Goal: Information Seeking & Learning: Learn about a topic

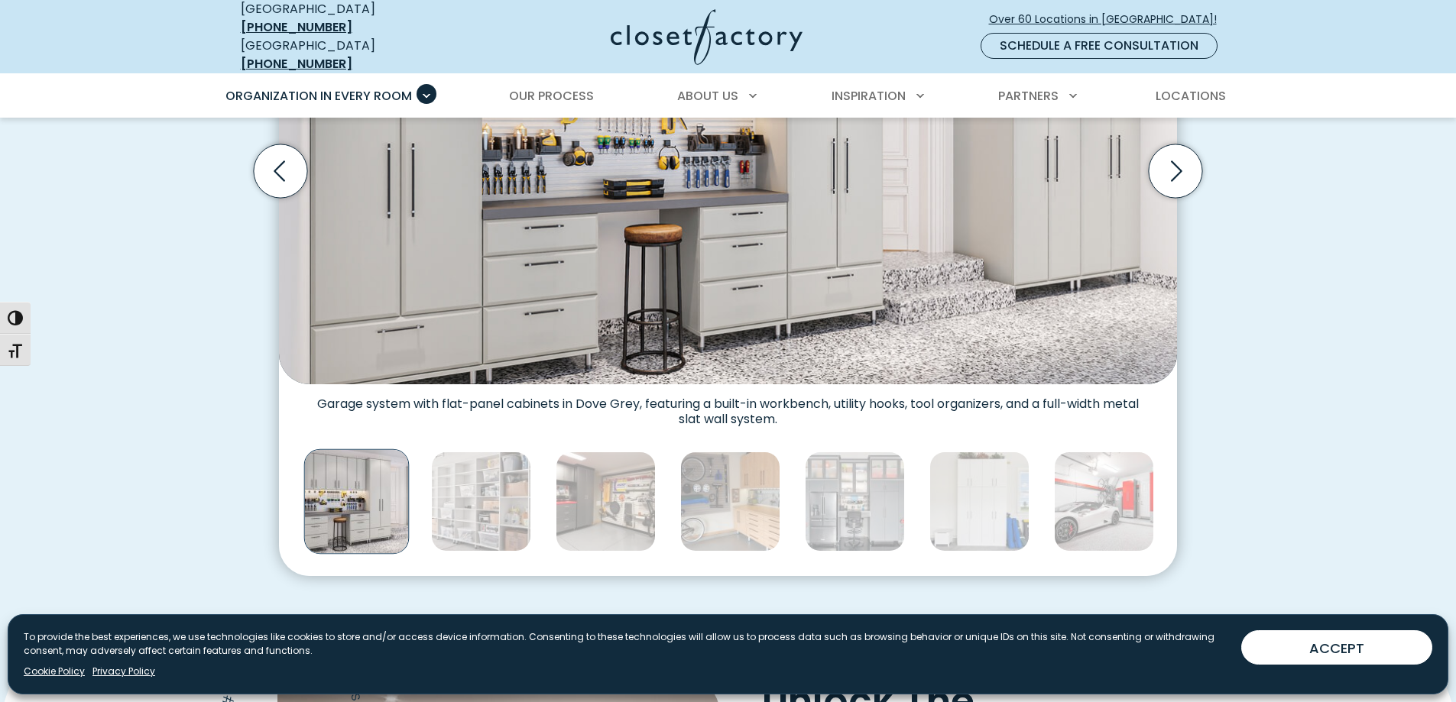
scroll to position [764, 0]
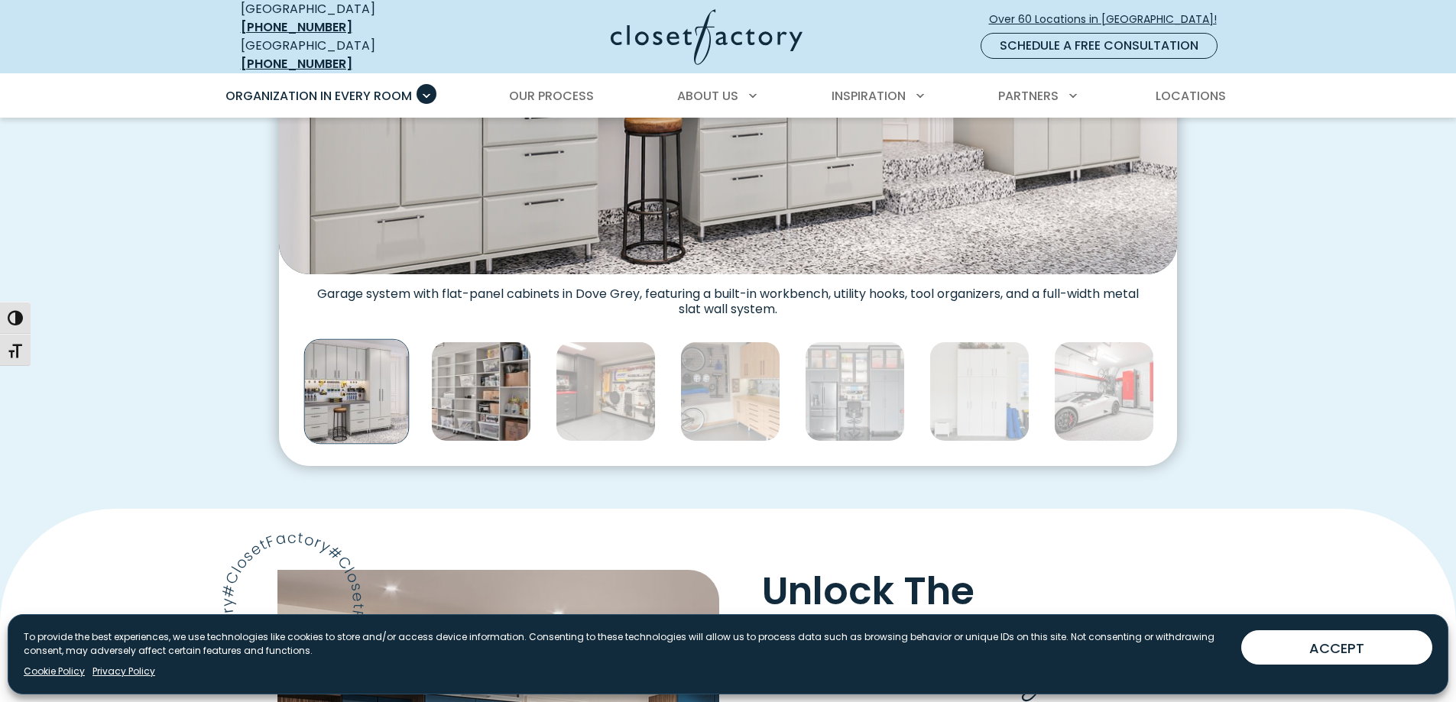
click at [504, 345] on img "Thumbnail Gallery" at bounding box center [481, 392] width 100 height 100
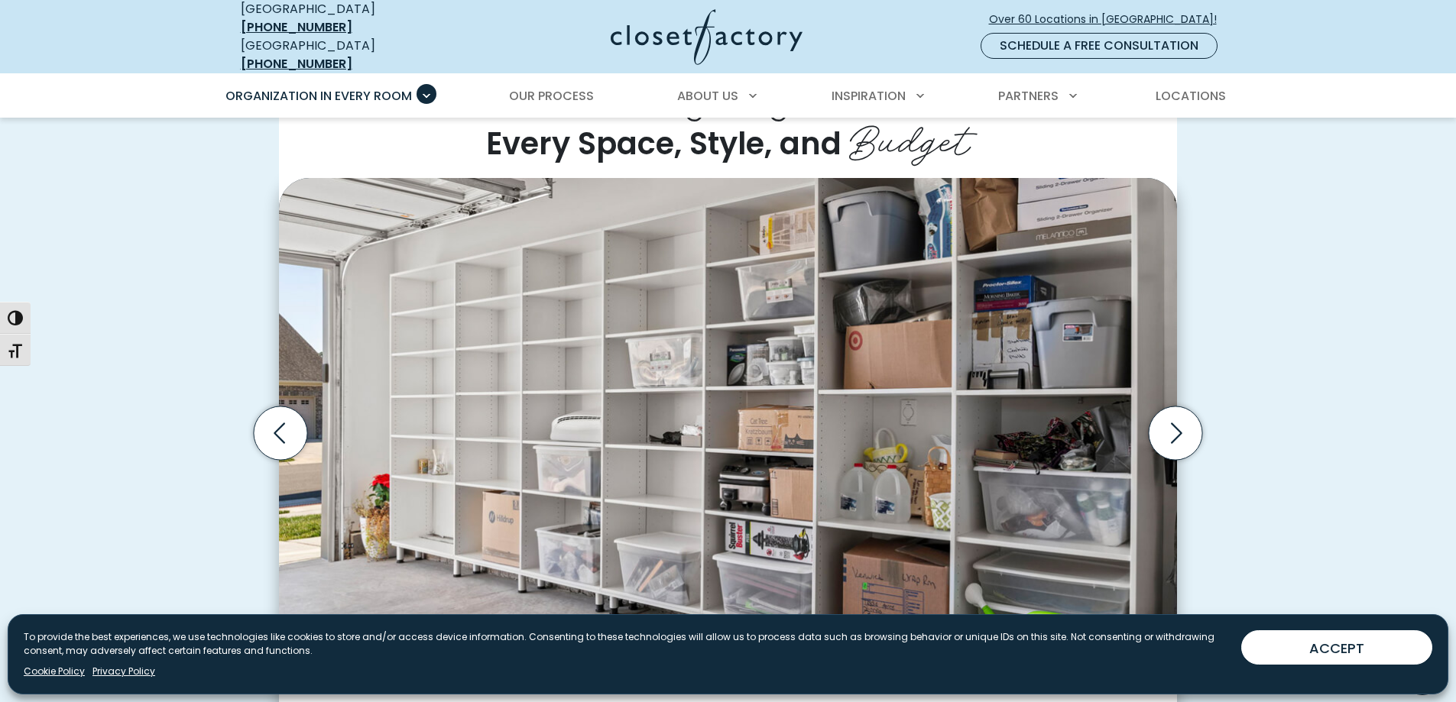
scroll to position [382, 0]
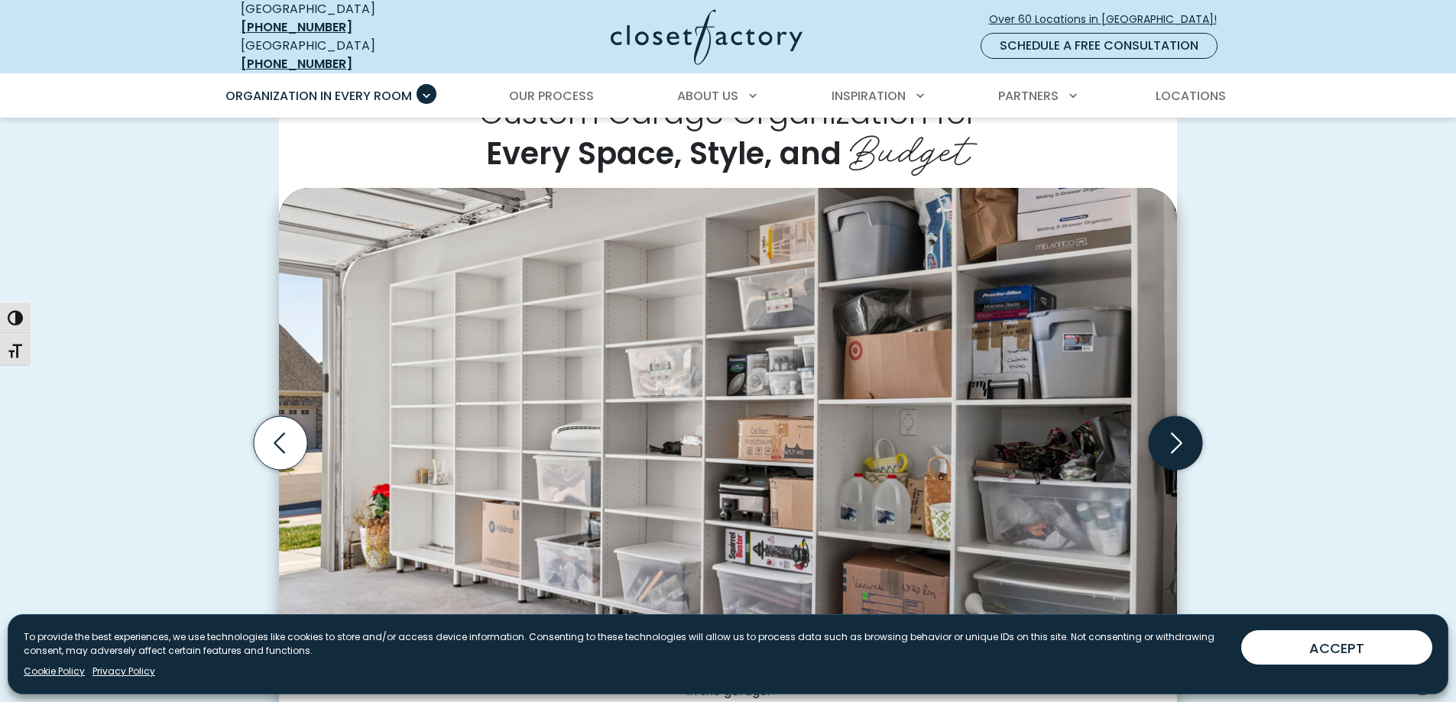
click at [1169, 430] on icon "Next slide" at bounding box center [1175, 443] width 53 height 53
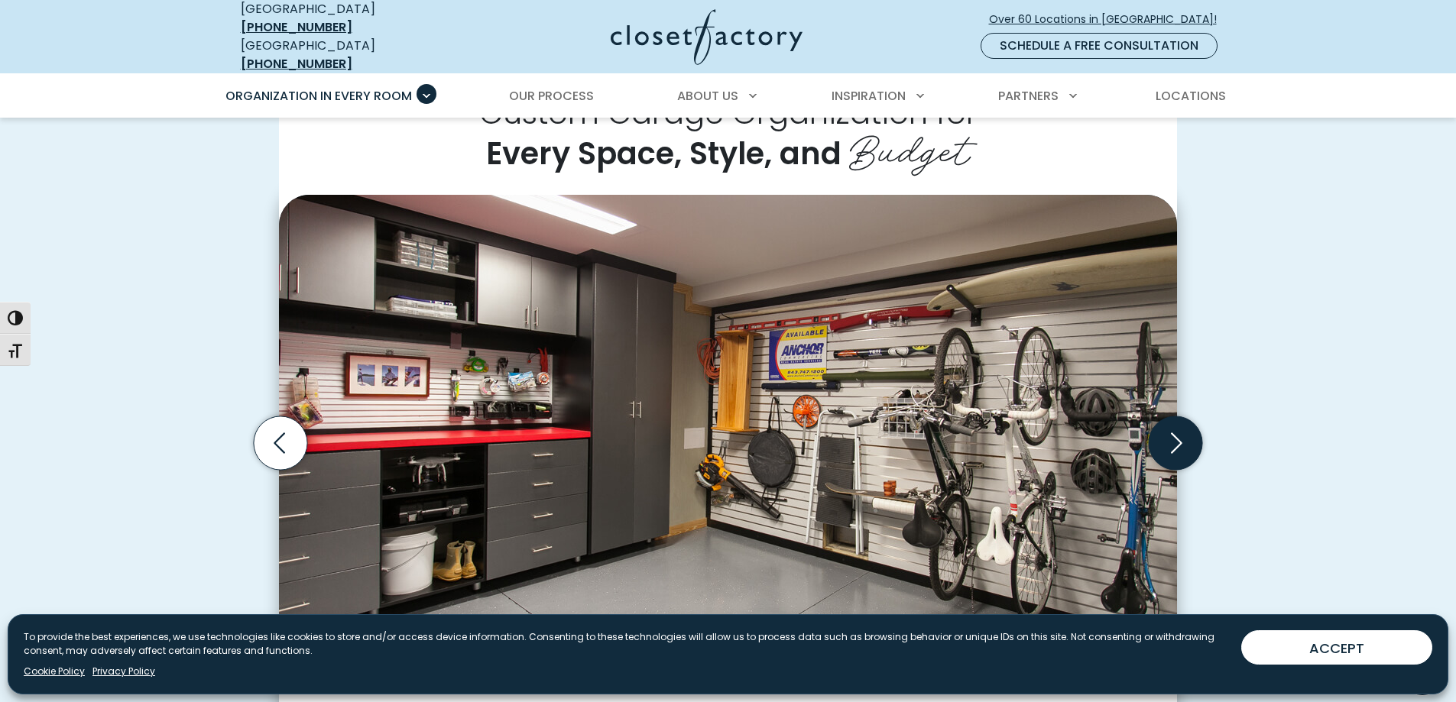
click at [1169, 430] on icon "Next slide" at bounding box center [1175, 443] width 53 height 53
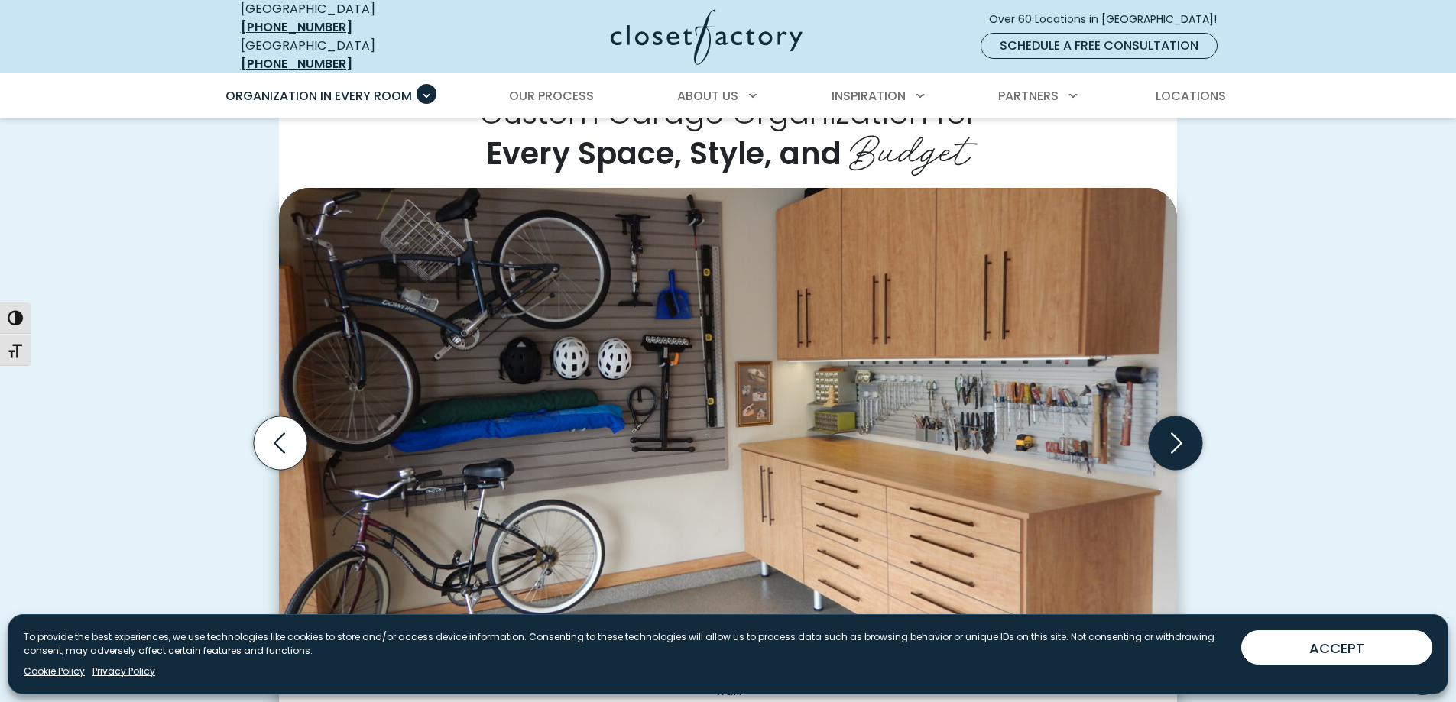
click at [1169, 430] on icon "Next slide" at bounding box center [1175, 443] width 53 height 53
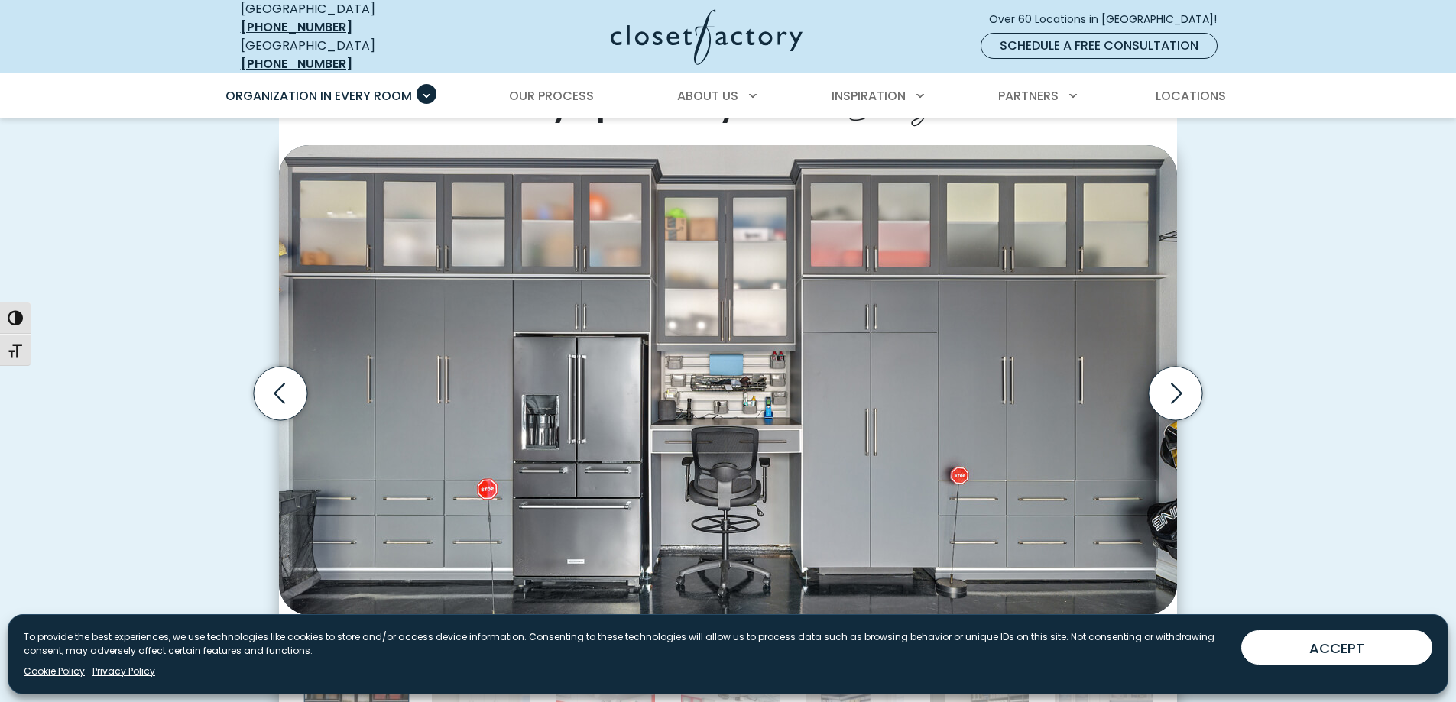
scroll to position [459, 0]
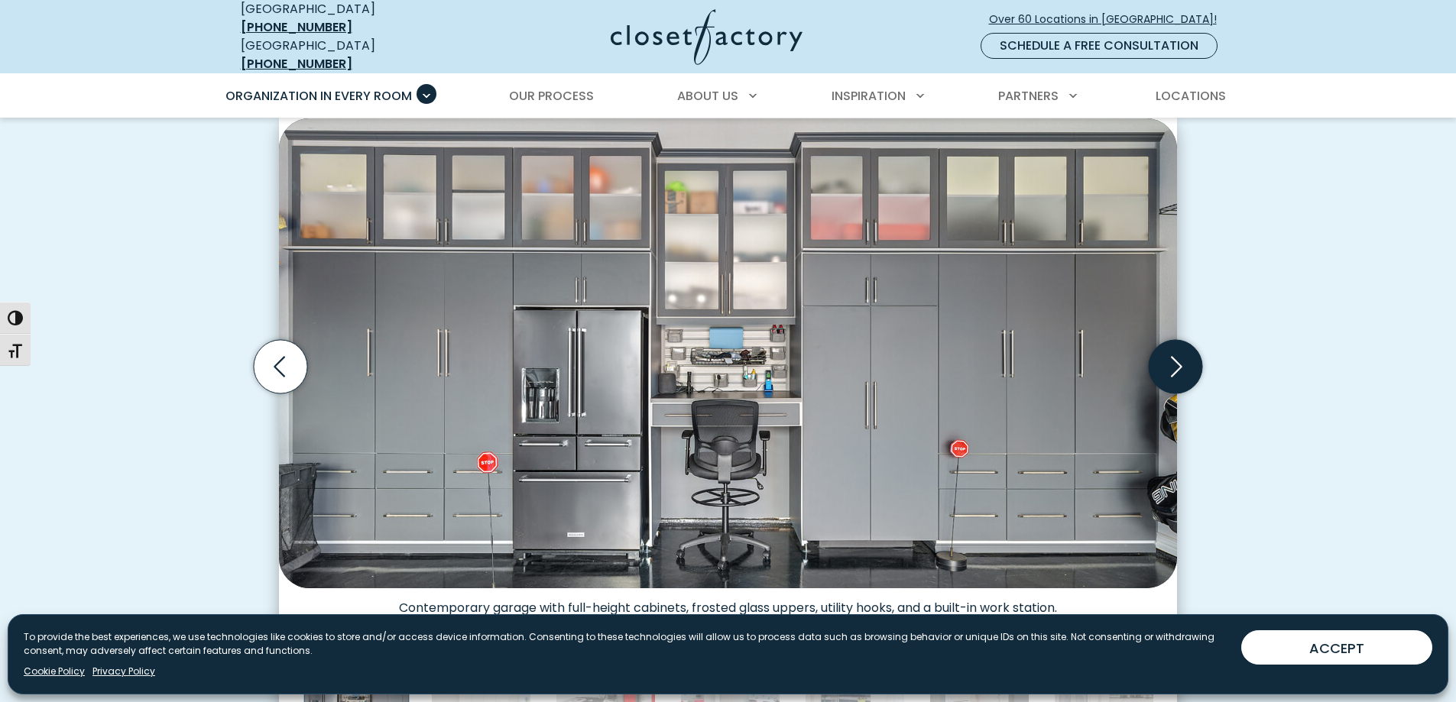
click at [1172, 355] on icon "Next slide" at bounding box center [1175, 366] width 53 height 53
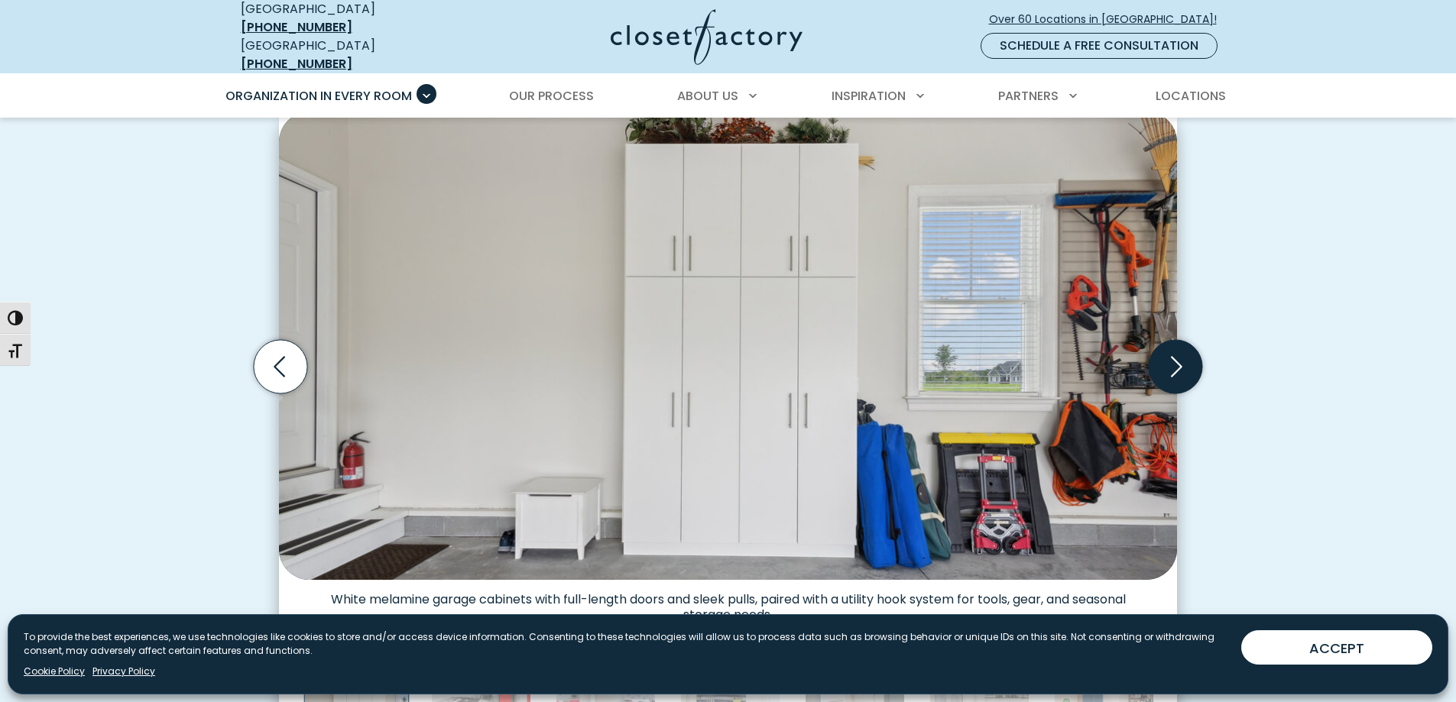
click at [1172, 355] on icon "Next slide" at bounding box center [1175, 366] width 53 height 53
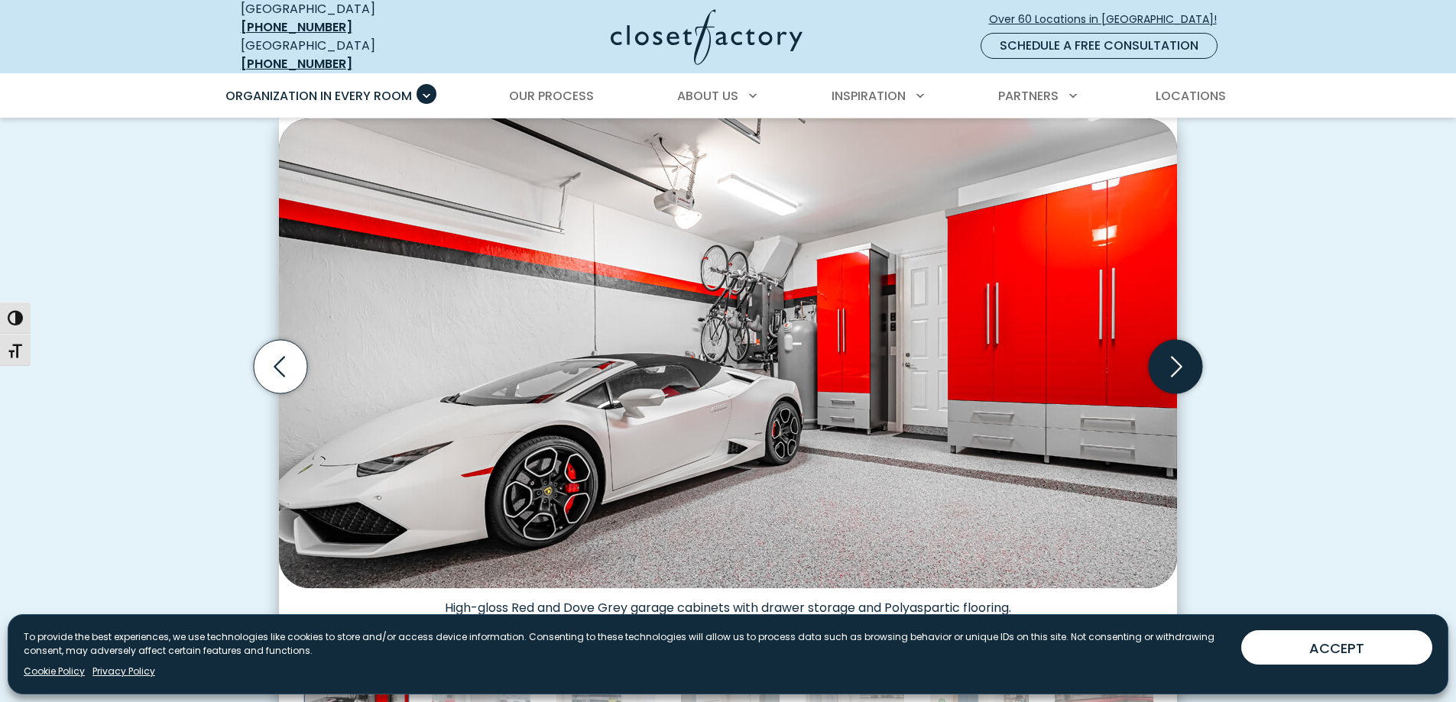
click at [1172, 355] on icon "Next slide" at bounding box center [1175, 366] width 53 height 53
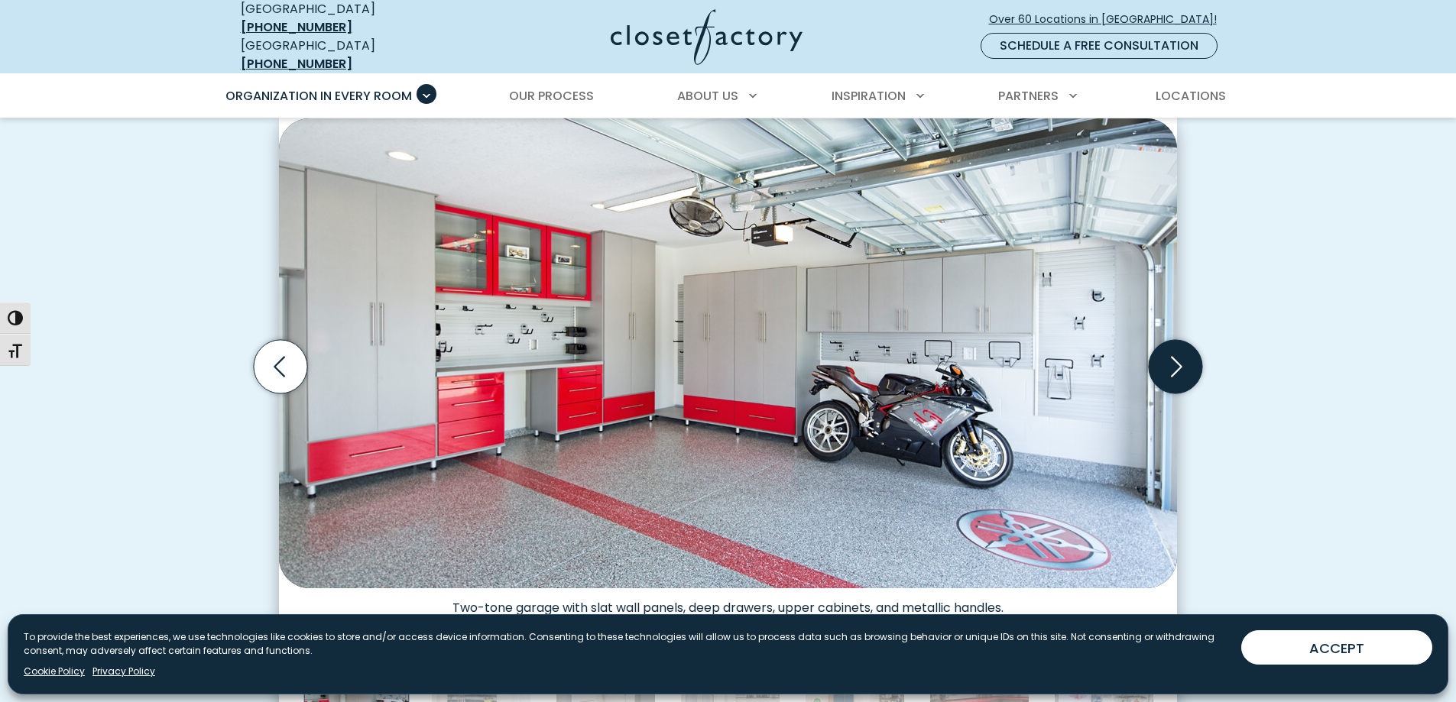
click at [1172, 355] on icon "Next slide" at bounding box center [1175, 366] width 53 height 53
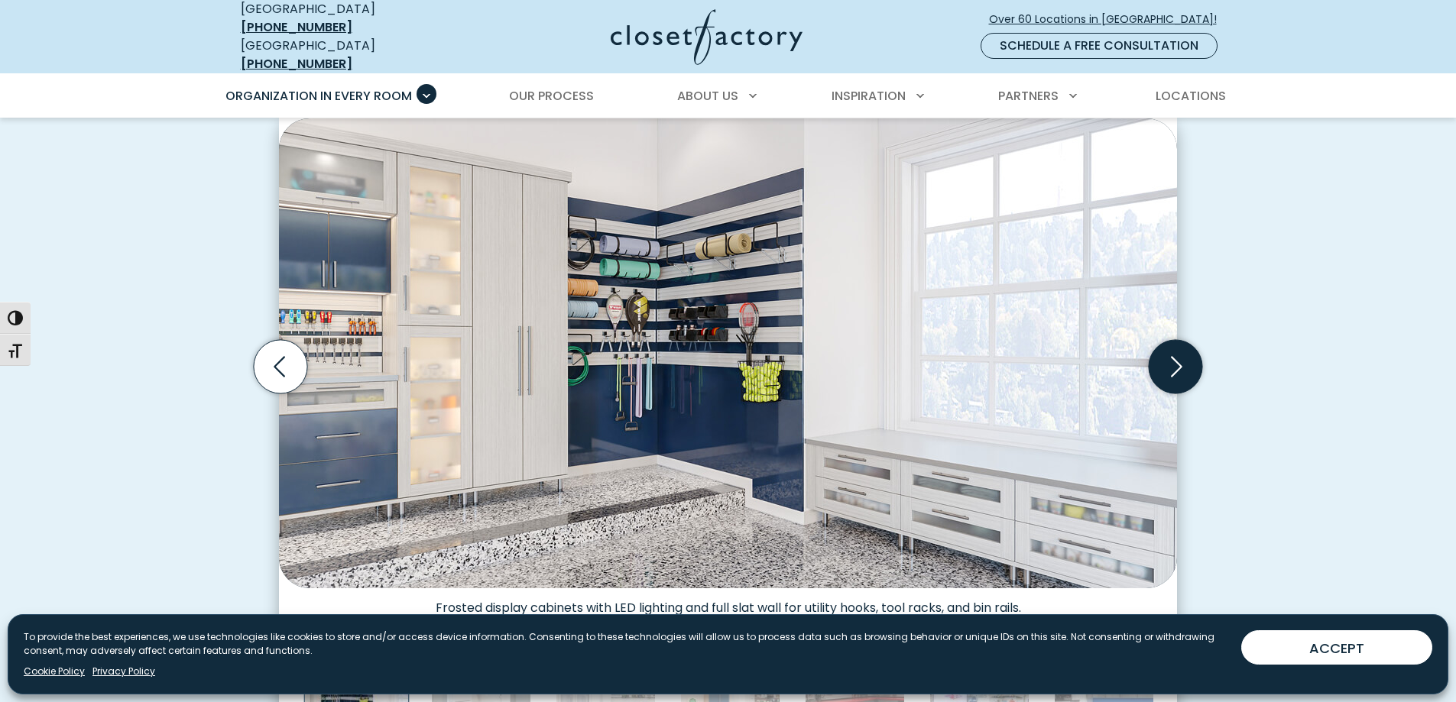
click at [1172, 355] on icon "Next slide" at bounding box center [1175, 366] width 53 height 53
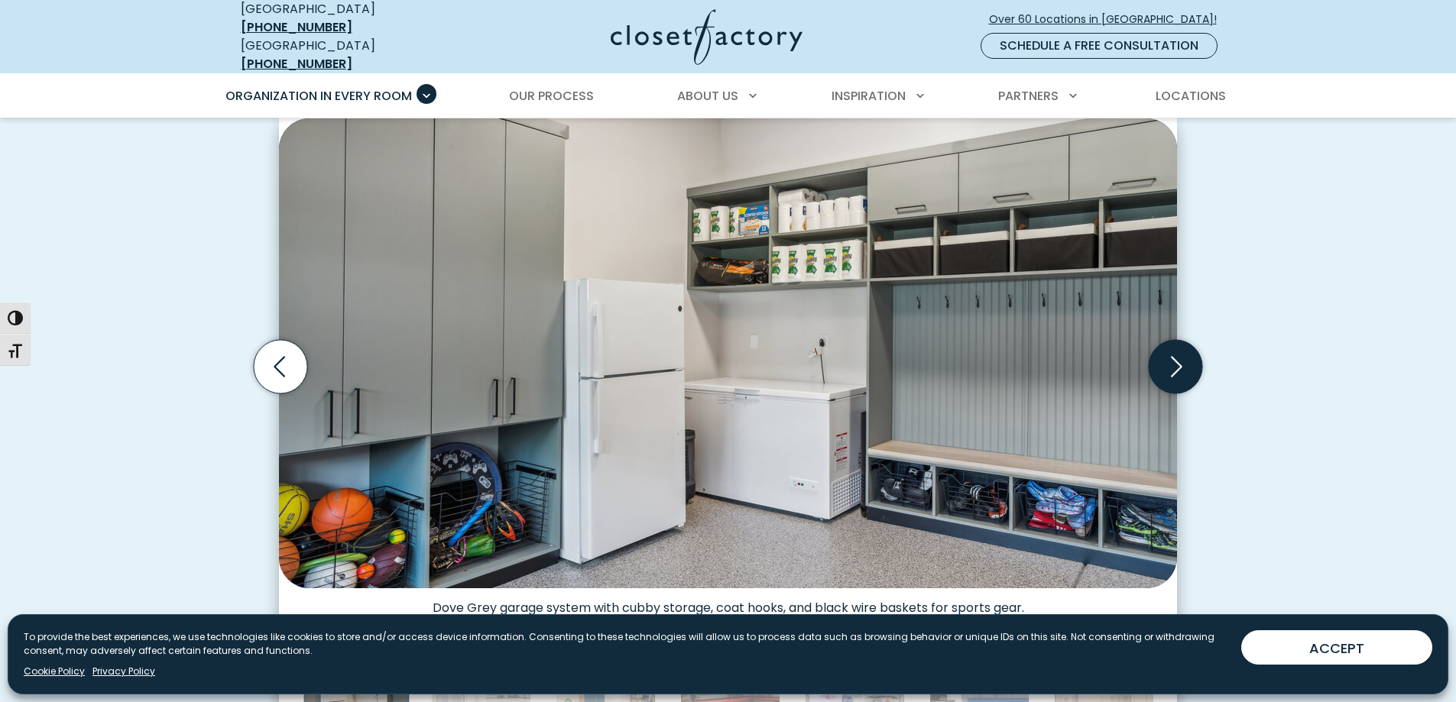
click at [1172, 355] on icon "Next slide" at bounding box center [1175, 366] width 53 height 53
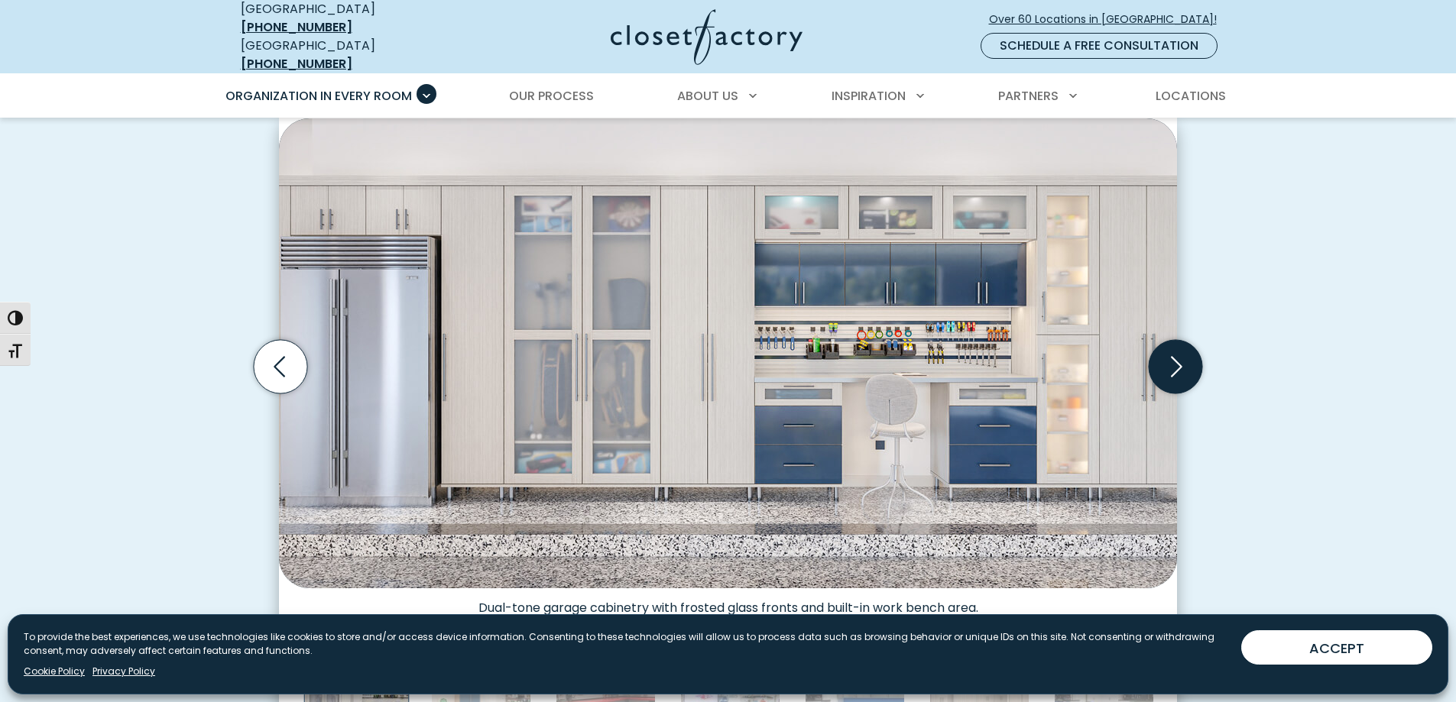
click at [1172, 355] on icon "Next slide" at bounding box center [1175, 366] width 53 height 53
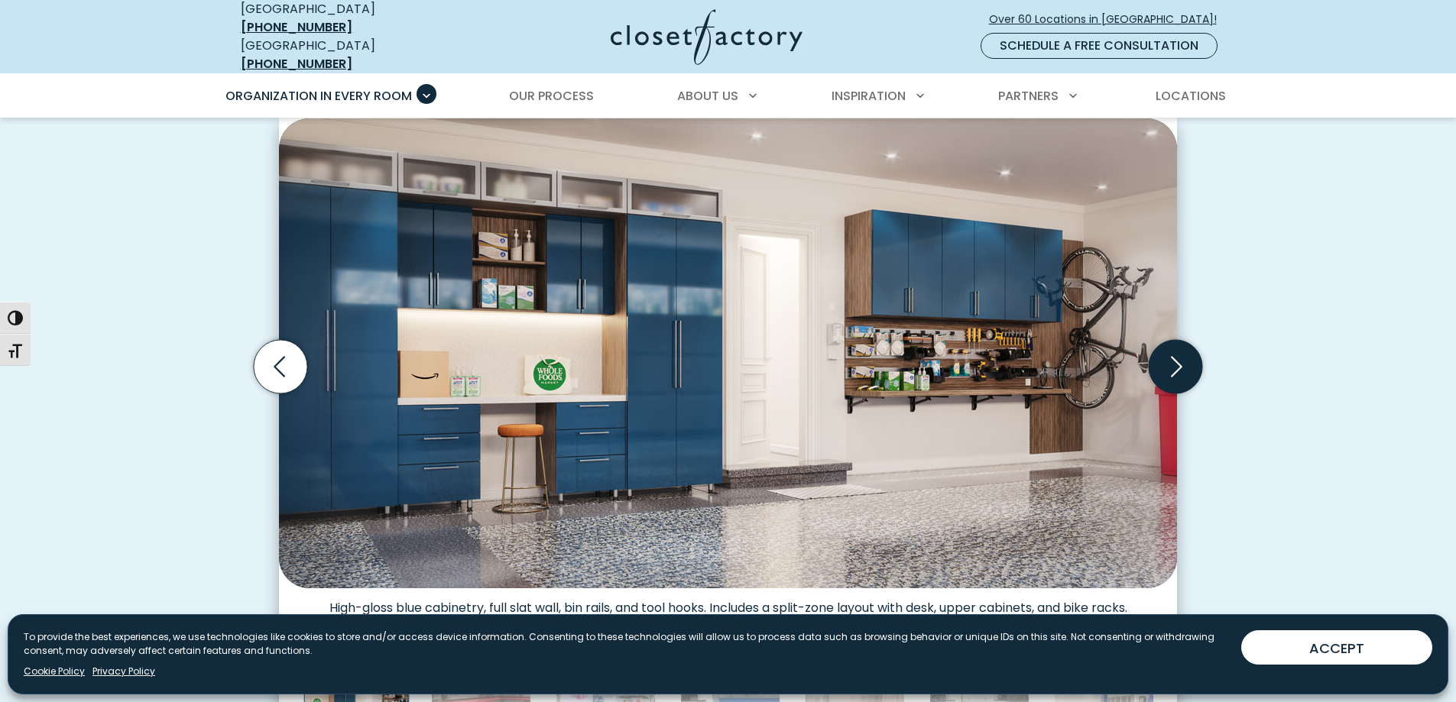
click at [1172, 355] on icon "Next slide" at bounding box center [1175, 366] width 53 height 53
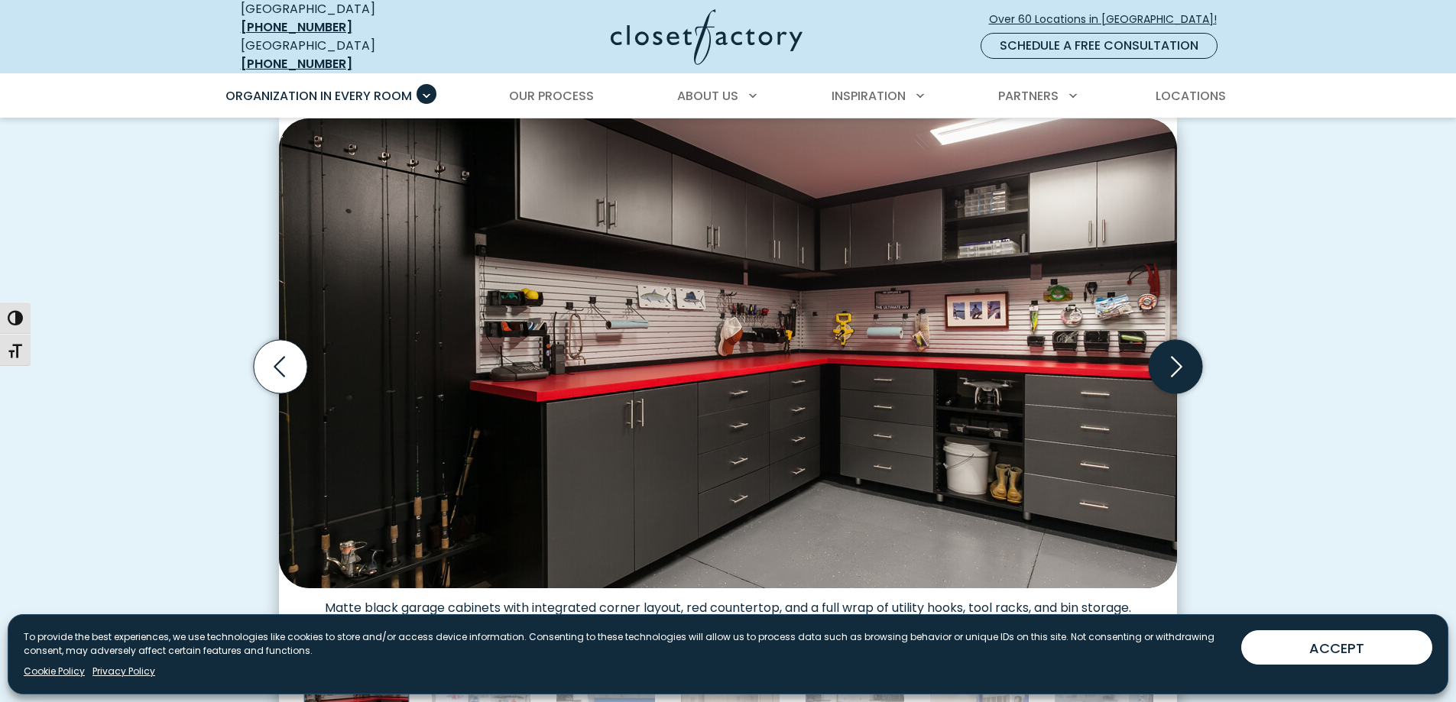
click at [1172, 355] on icon "Next slide" at bounding box center [1175, 366] width 53 height 53
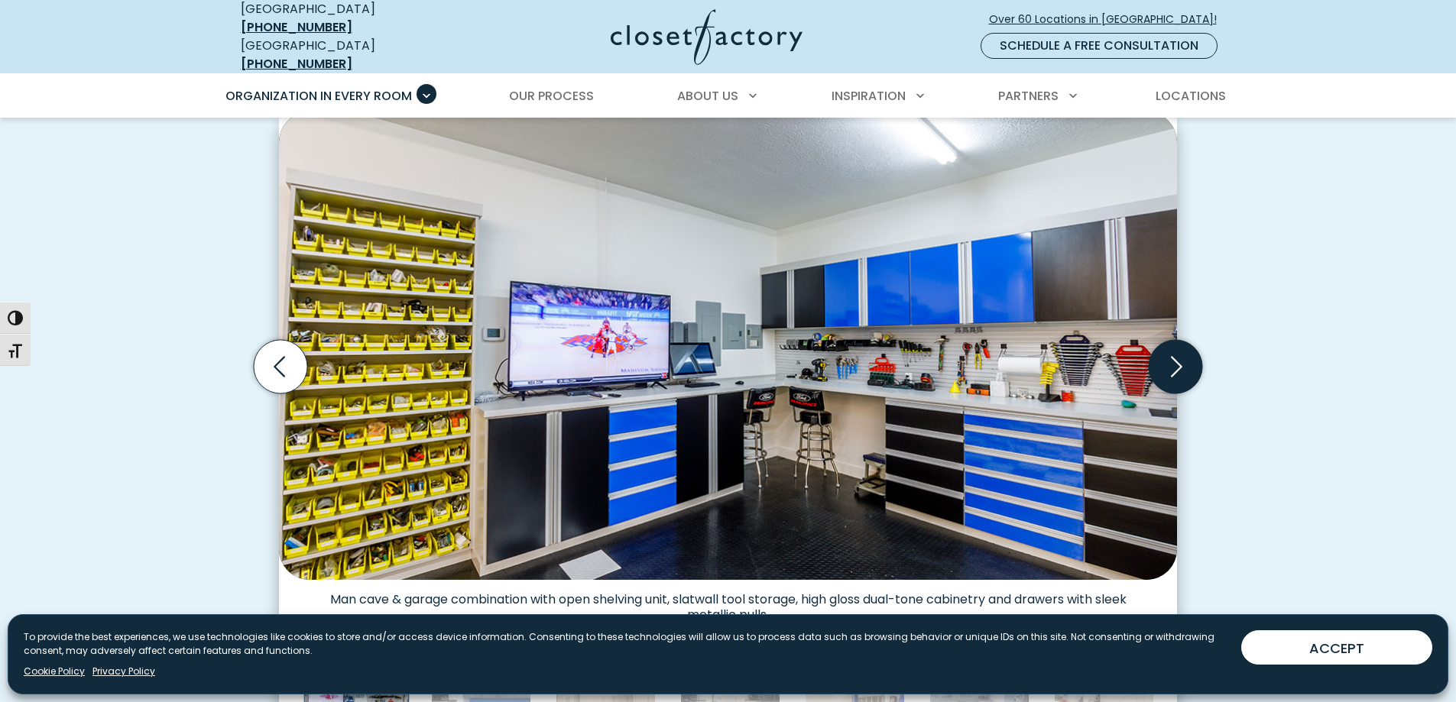
click at [1172, 355] on icon "Next slide" at bounding box center [1175, 366] width 53 height 53
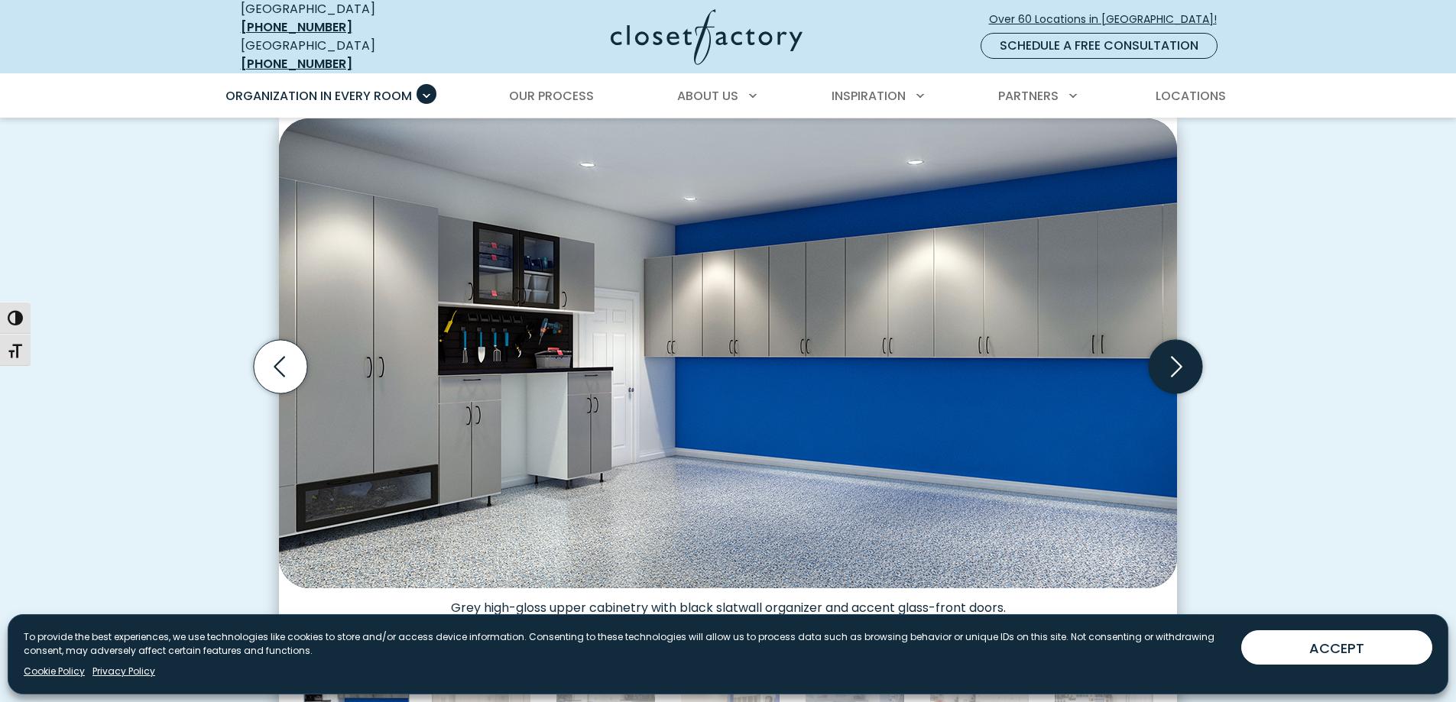
click at [1172, 355] on icon "Next slide" at bounding box center [1175, 366] width 53 height 53
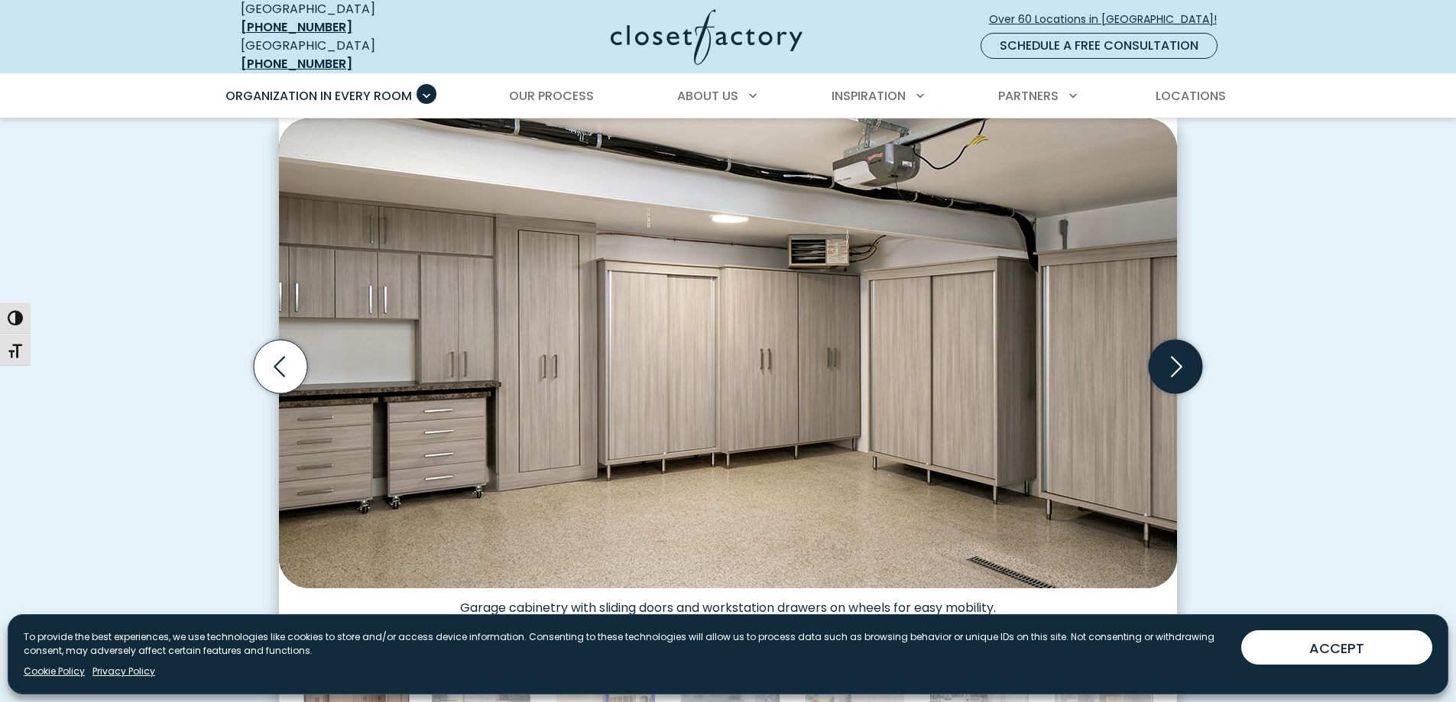
click at [1172, 355] on icon "Next slide" at bounding box center [1175, 366] width 53 height 53
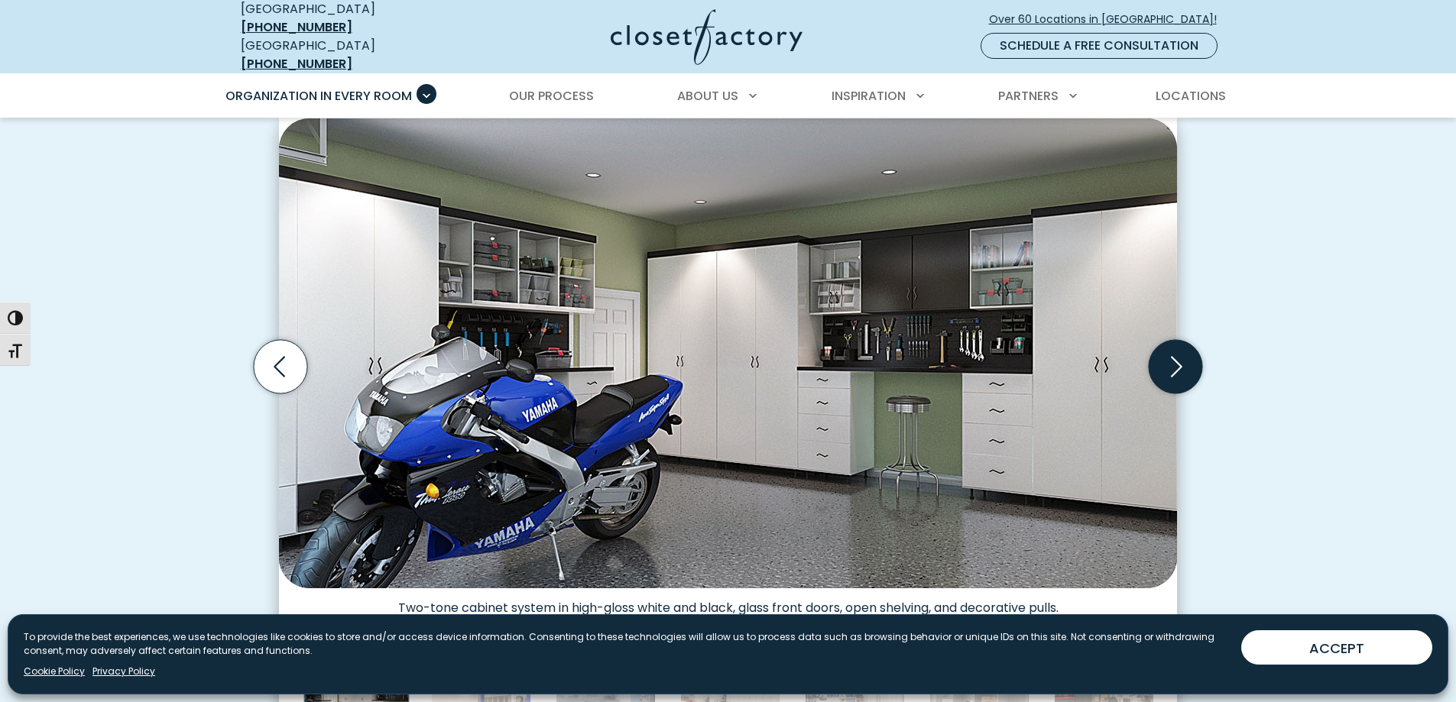
click at [1172, 355] on icon "Next slide" at bounding box center [1175, 366] width 53 height 53
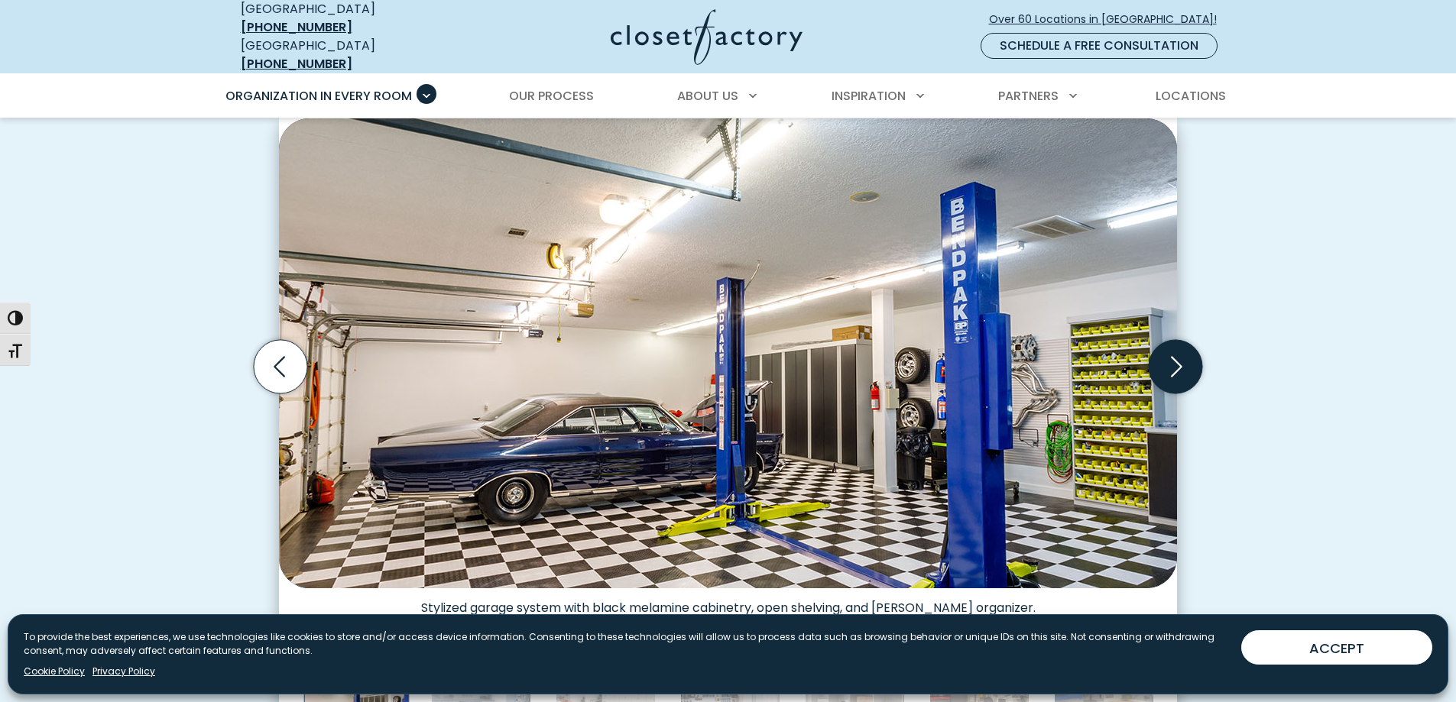
click at [1172, 355] on icon "Next slide" at bounding box center [1175, 366] width 53 height 53
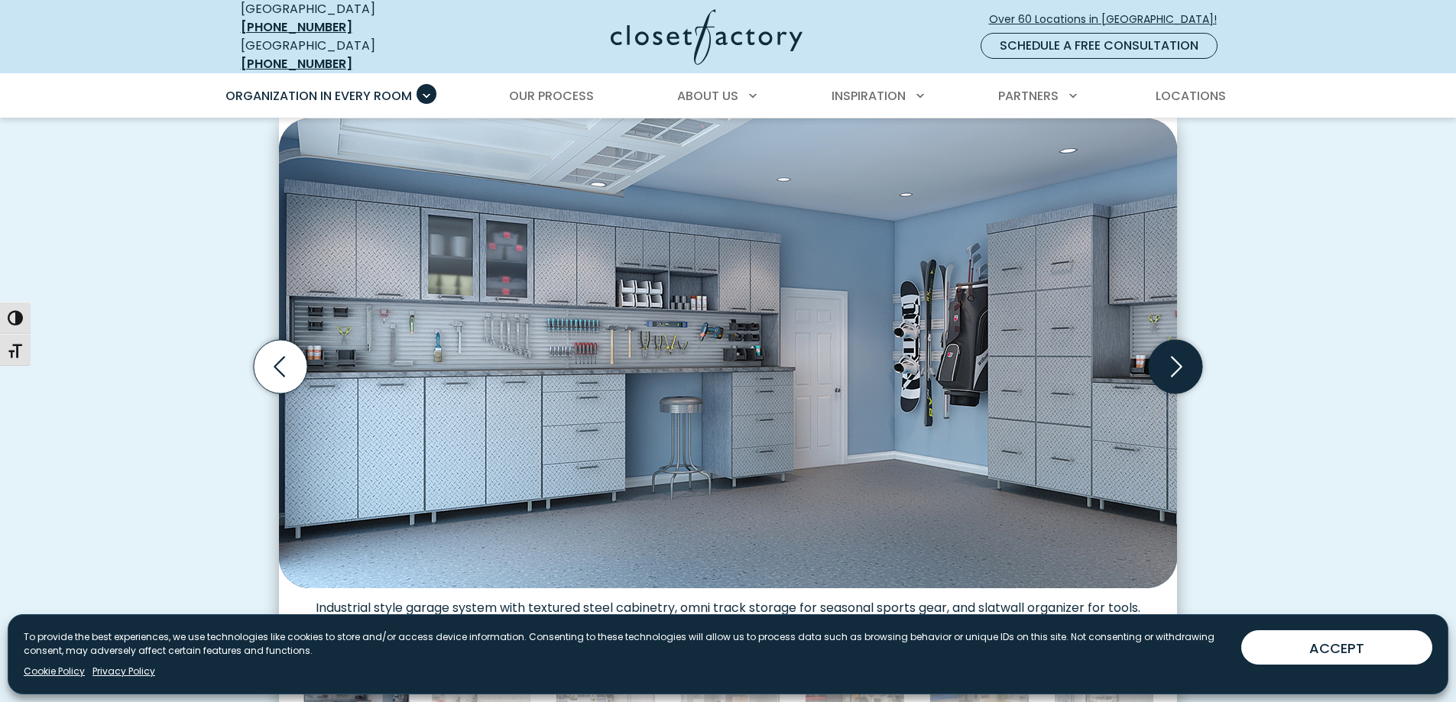
click at [1172, 355] on icon "Next slide" at bounding box center [1175, 366] width 53 height 53
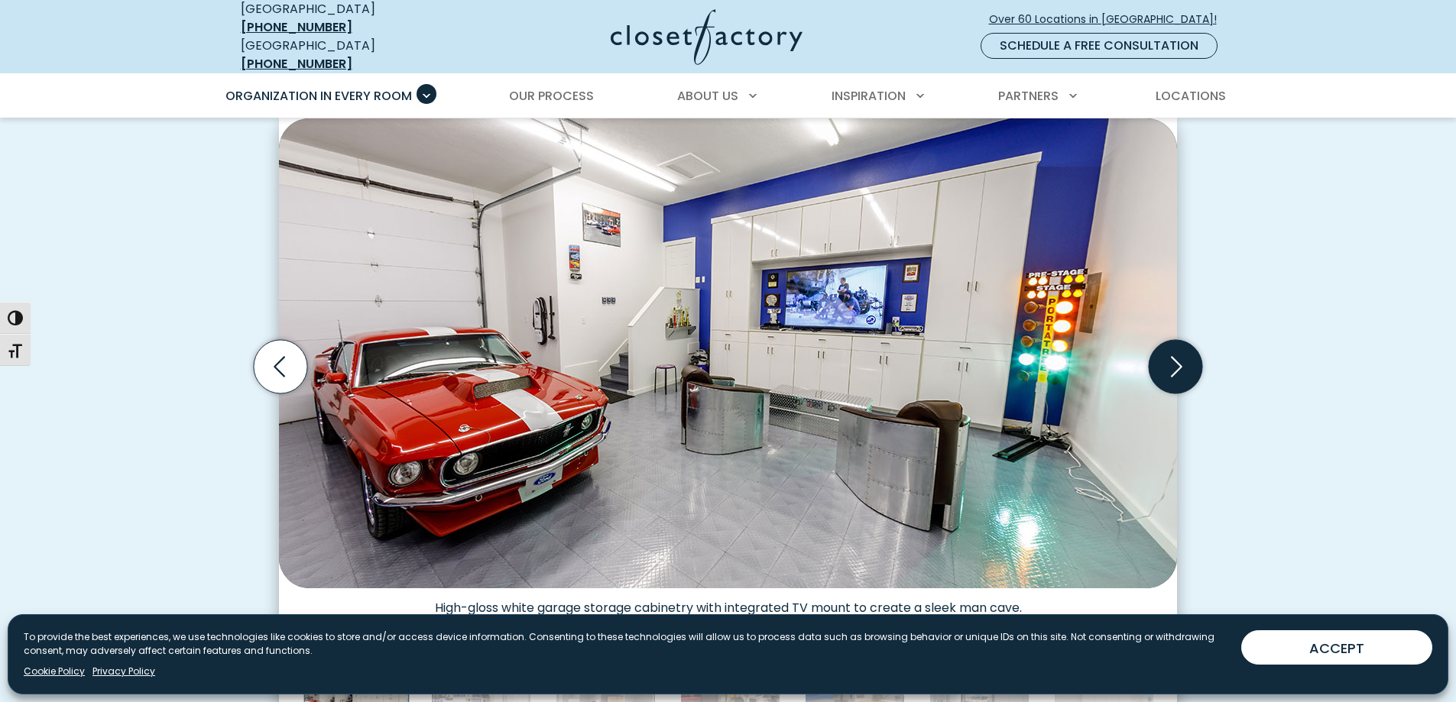
click at [1172, 355] on icon "Next slide" at bounding box center [1175, 366] width 53 height 53
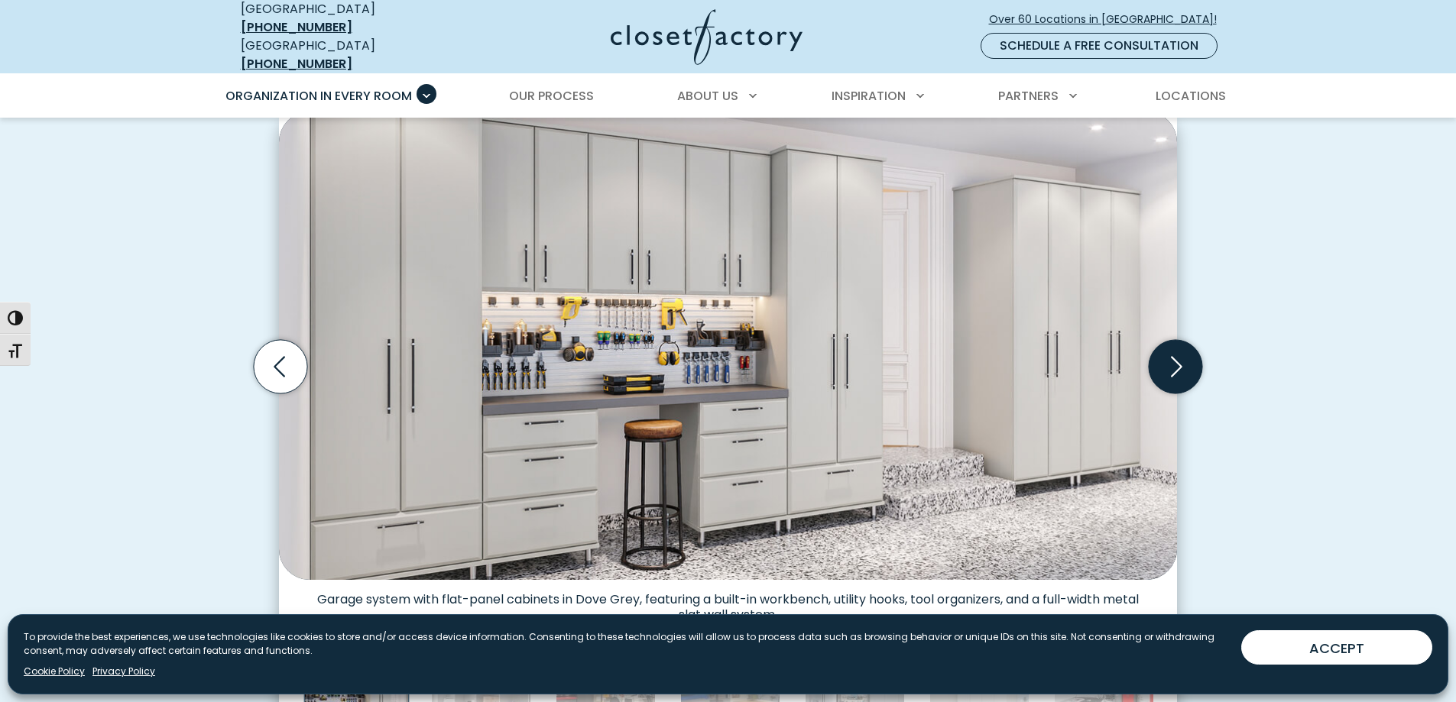
click at [1172, 355] on icon "Next slide" at bounding box center [1175, 366] width 53 height 53
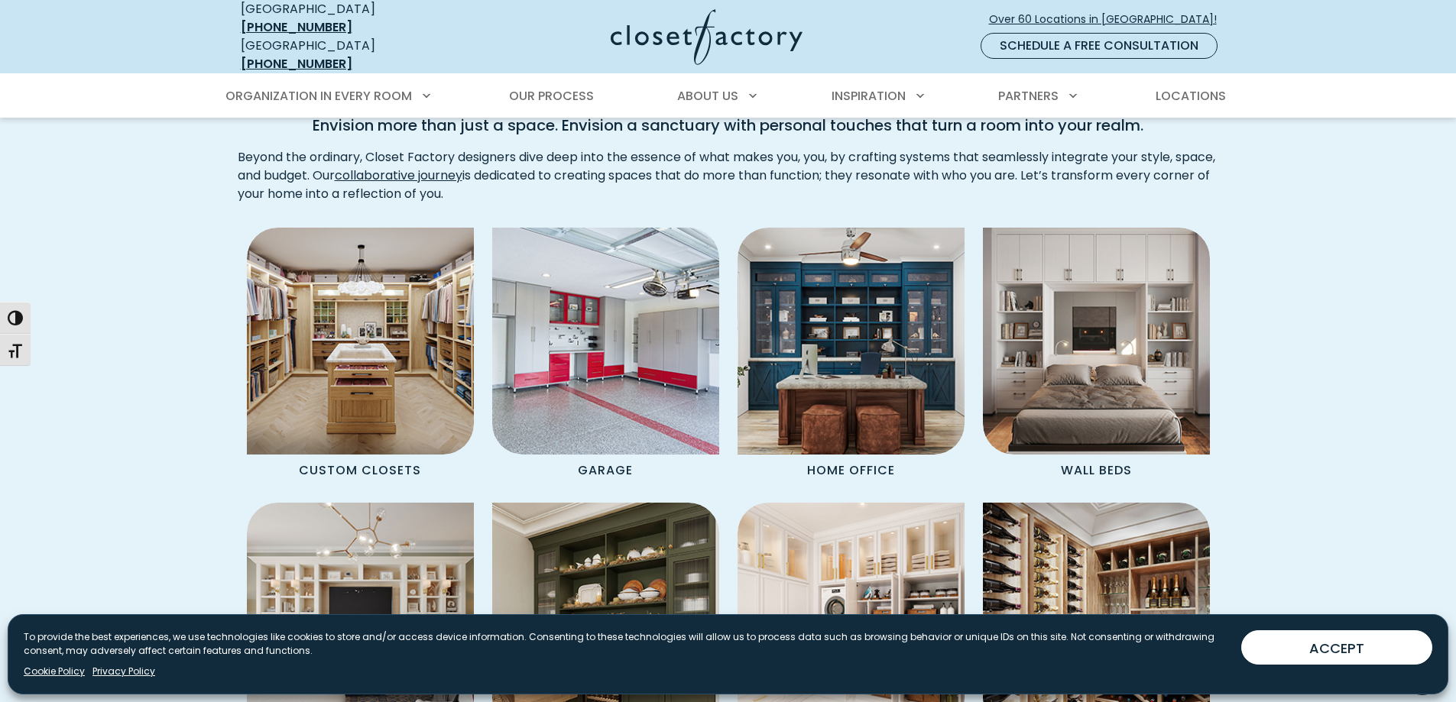
scroll to position [1223, 0]
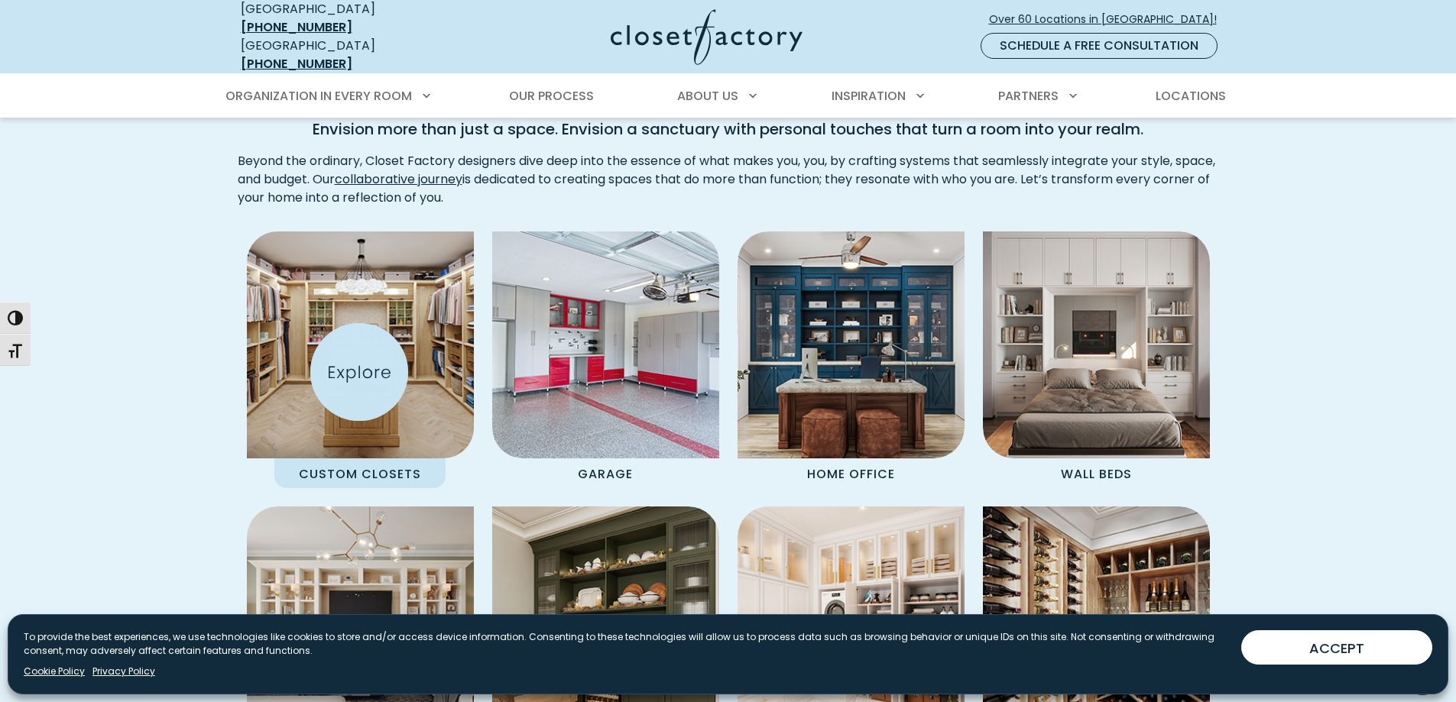
click at [359, 372] on img "Spaces Grid" at bounding box center [360, 345] width 250 height 250
